Goal: Obtain resource: Download file/media

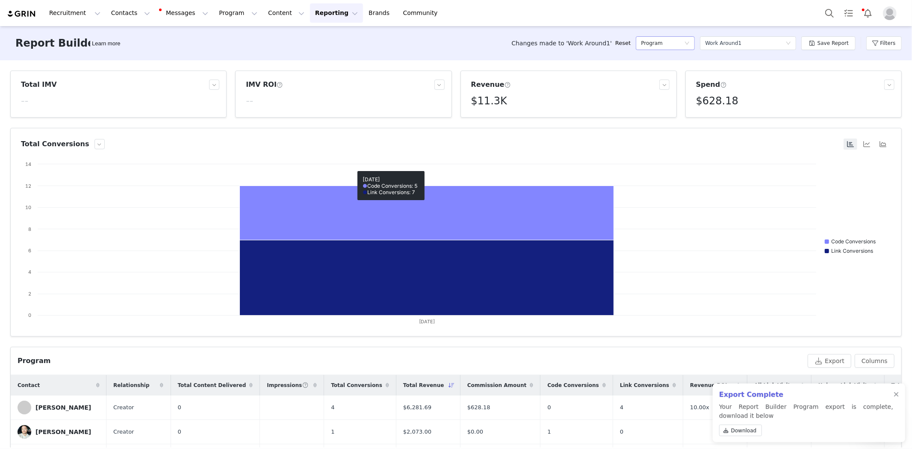
scroll to position [95, 0]
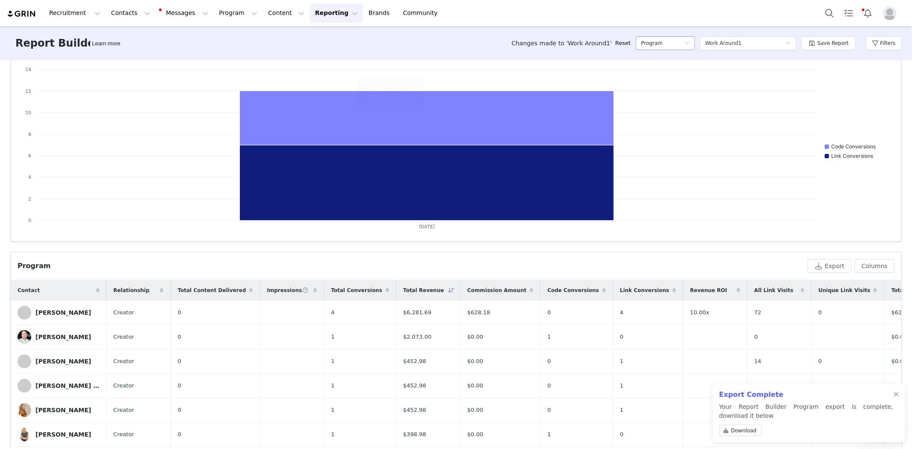
click at [674, 42] on div "Program" at bounding box center [662, 43] width 43 height 13
click at [661, 88] on h5 "Conversions" at bounding box center [670, 87] width 49 height 9
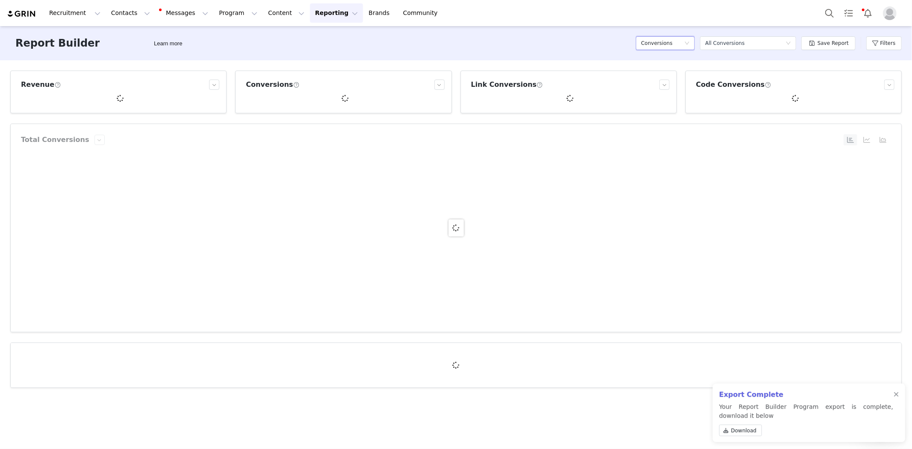
scroll to position [0, 0]
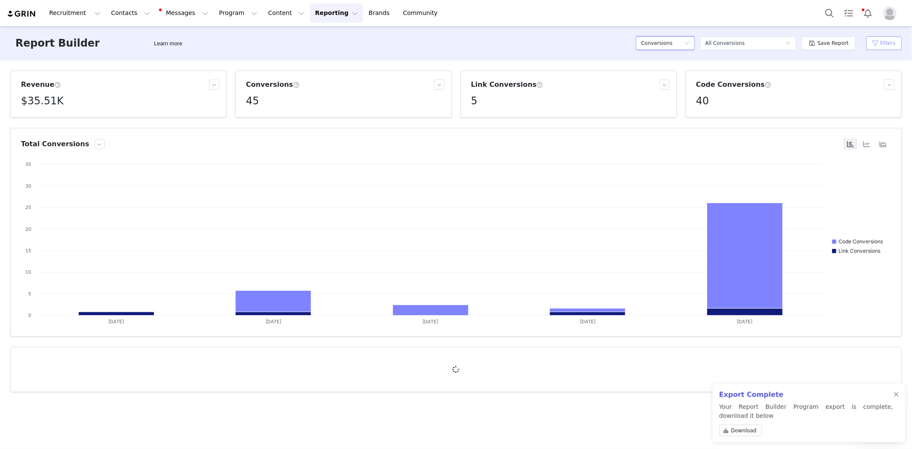
click at [879, 44] on button "Filters" at bounding box center [883, 43] width 35 height 14
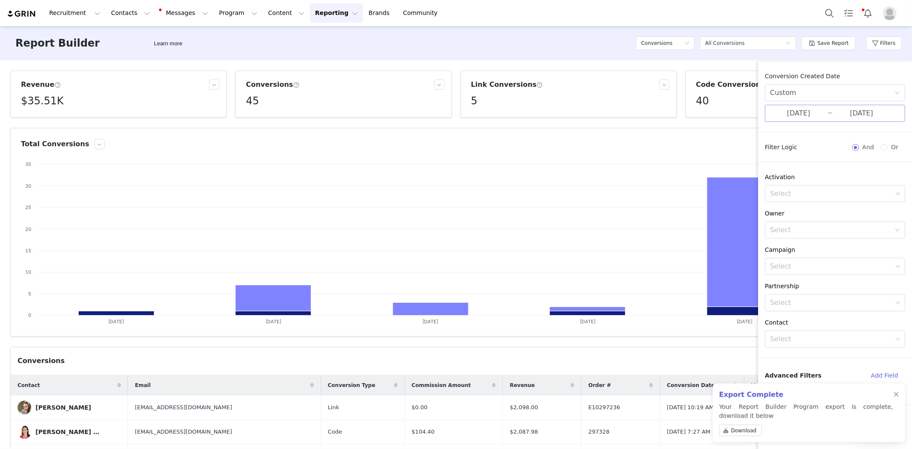
click at [796, 110] on input "[DATE]" at bounding box center [798, 113] width 57 height 11
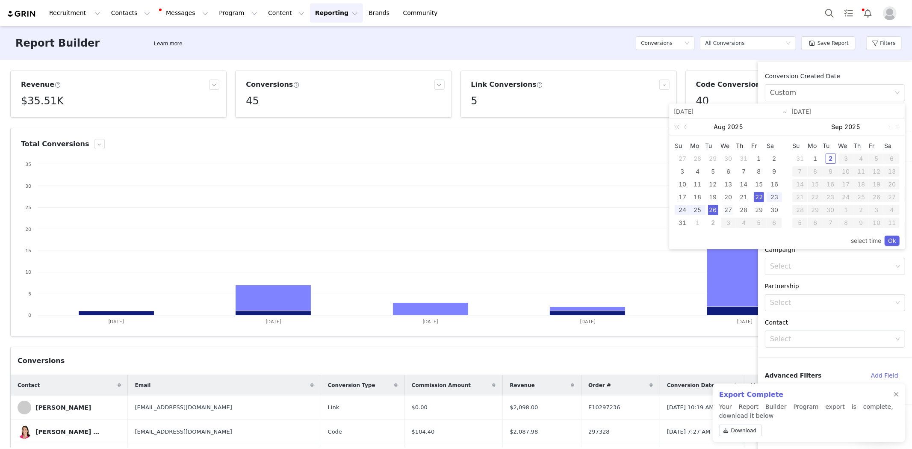
click at [727, 210] on div "27" at bounding box center [728, 210] width 10 height 10
click at [680, 223] on div "31" at bounding box center [682, 223] width 10 height 10
type input "[DATE]"
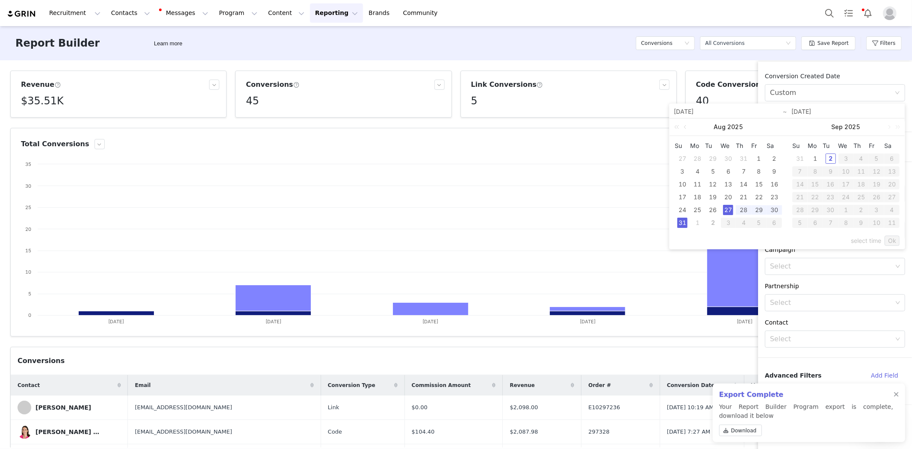
type input "[DATE]"
click at [898, 240] on link "Ok" at bounding box center [892, 241] width 15 height 10
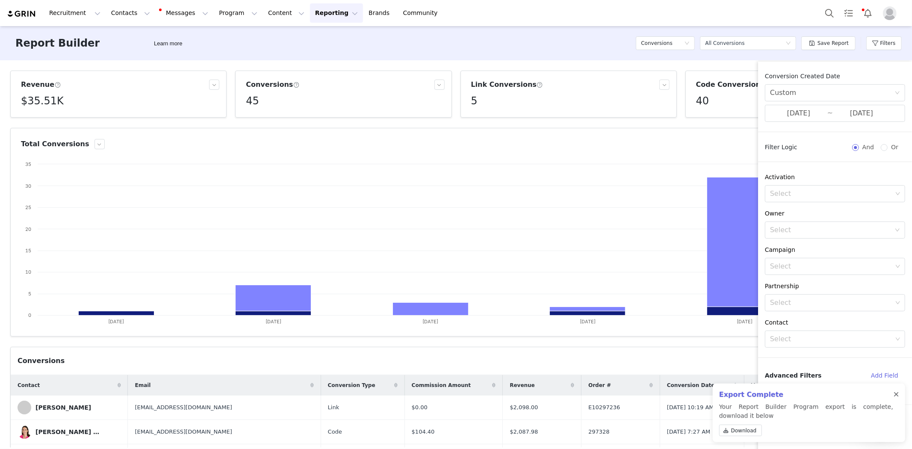
click at [895, 393] on div at bounding box center [896, 394] width 5 height 7
click at [792, 426] on button "Apply Filters" at bounding box center [793, 420] width 56 height 17
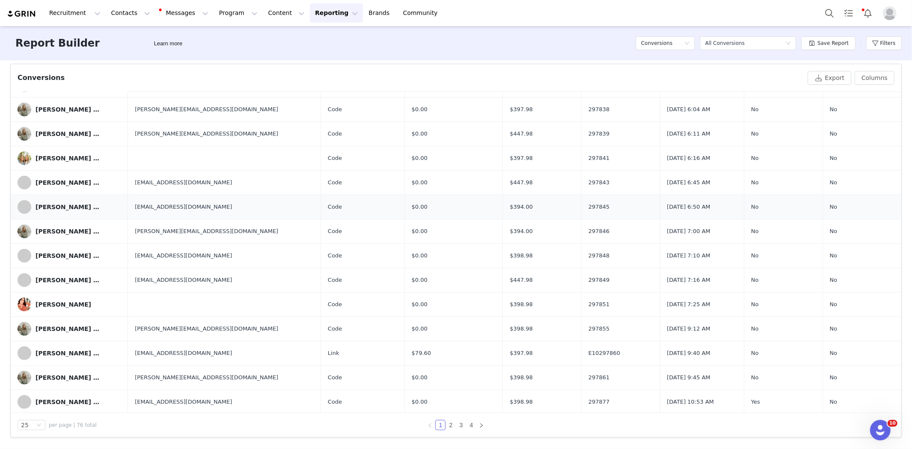
scroll to position [47, 0]
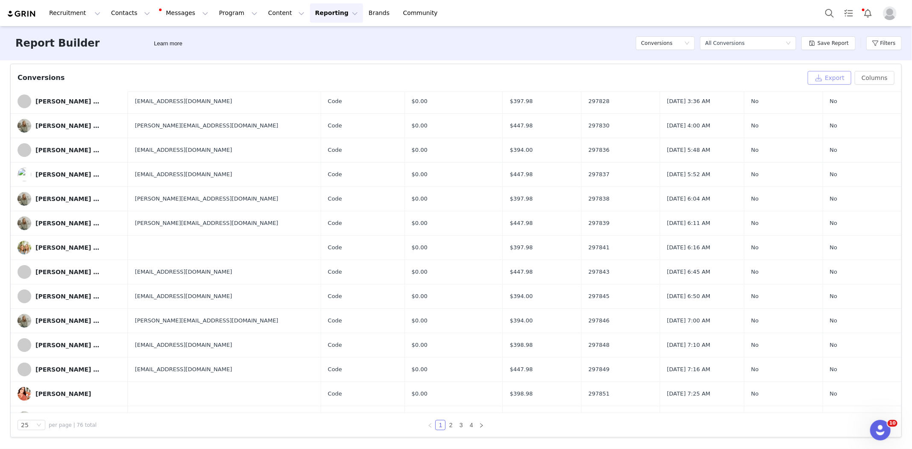
click at [829, 77] on button "Export" at bounding box center [830, 78] width 44 height 14
click at [732, 429] on span "Download" at bounding box center [744, 431] width 26 height 8
